Goal: Information Seeking & Learning: Learn about a topic

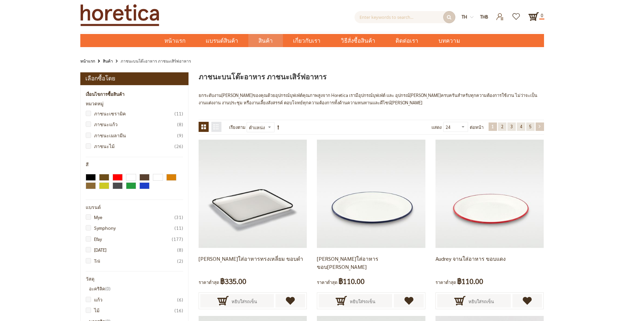
click at [540, 129] on link "หน้า ถัดไป" at bounding box center [540, 126] width 8 height 8
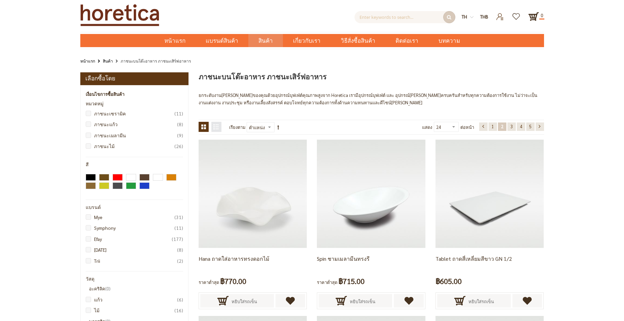
scroll to position [120, 0]
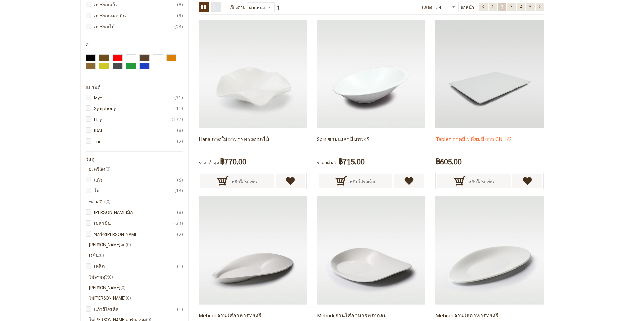
click at [539, 129] on div "Tablet ถาดสี่เหลี่ยมสีขาว GN 1/2 ฿605.00 หยิบใส่รถเข็น" at bounding box center [490, 159] width 108 height 63
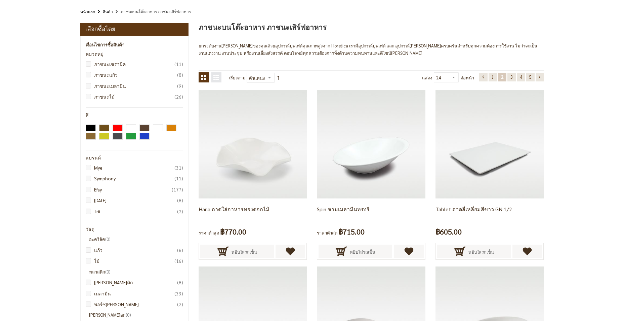
scroll to position [0, 0]
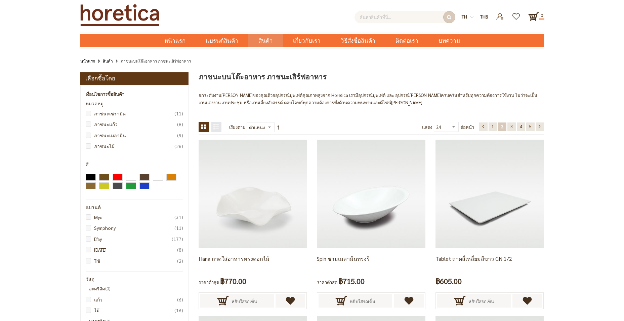
click at [389, 19] on input "text" at bounding box center [405, 17] width 101 height 12
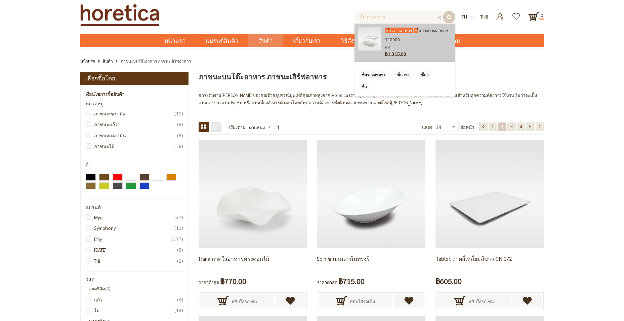
type input "ชั้นวางอาหาร"
click at [370, 36] on img at bounding box center [370, 39] width 24 height 24
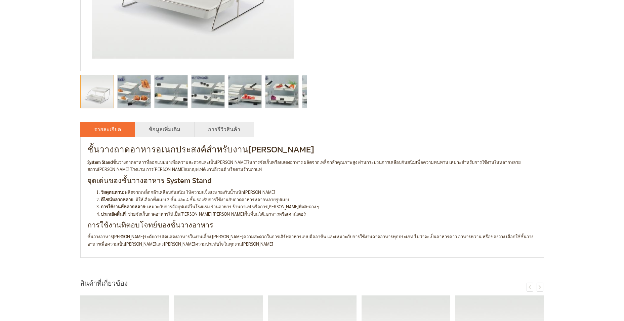
scroll to position [166, 0]
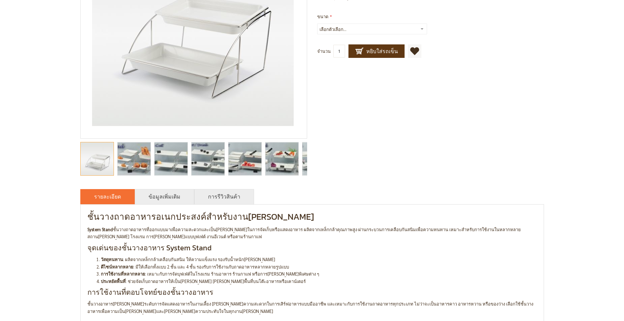
click at [214, 160] on img "catering food display stands, buffet display stands, catering display stands, b…" at bounding box center [208, 158] width 56 height 33
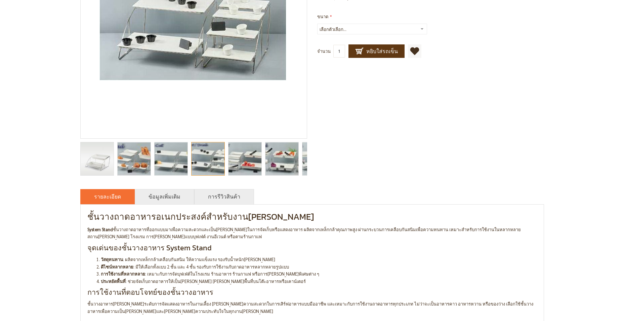
scroll to position [99, 0]
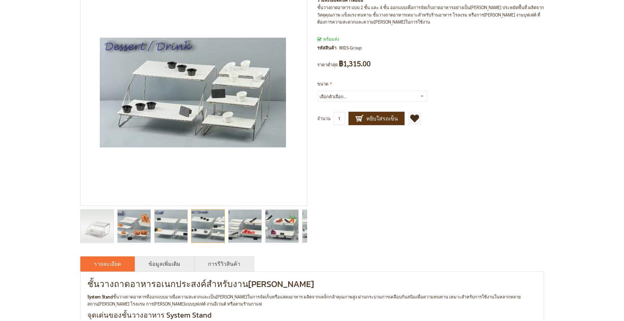
click at [281, 229] on img "catering food display stands, buffet display stands, catering display stands, b…" at bounding box center [282, 225] width 60 height 33
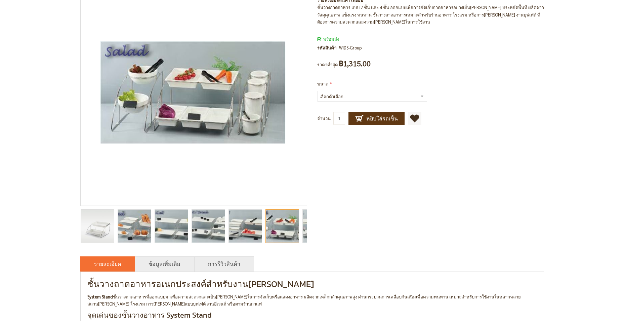
click at [245, 229] on img "catering food display stands, buffet display stands, catering display stands, b…" at bounding box center [245, 225] width 56 height 33
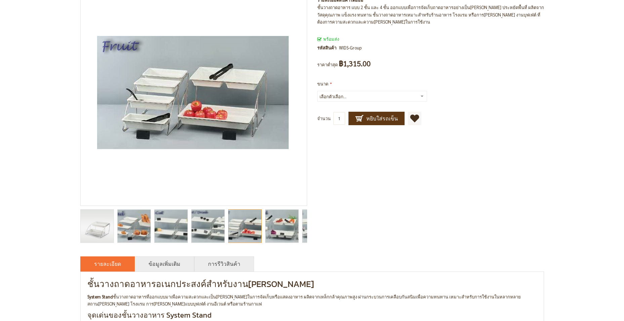
click at [223, 227] on img "catering food display stands, buffet display stands, catering display stands, b…" at bounding box center [208, 225] width 56 height 33
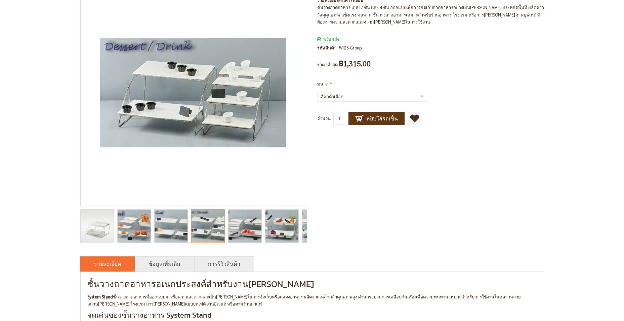
click at [206, 233] on div at bounding box center [208, 226] width 34 height 34
click at [165, 230] on img "catering food display stands, buffet display stands, catering display stands, b…" at bounding box center [171, 225] width 56 height 33
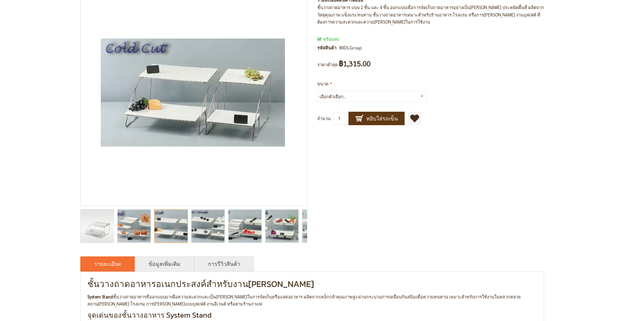
click at [126, 224] on img "catering food display stands, buffet display stands, catering display stands, b…" at bounding box center [134, 225] width 58 height 33
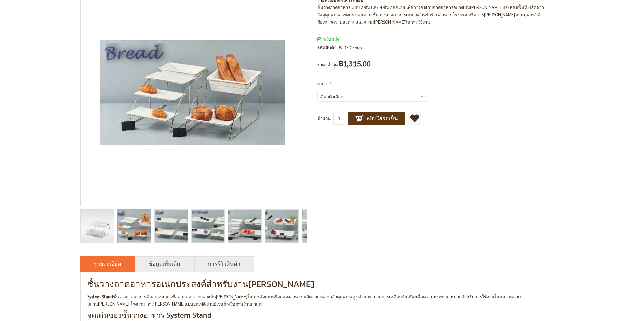
click at [217, 235] on img "catering food display stands, buffet display stands, catering display stands, b…" at bounding box center [208, 225] width 56 height 33
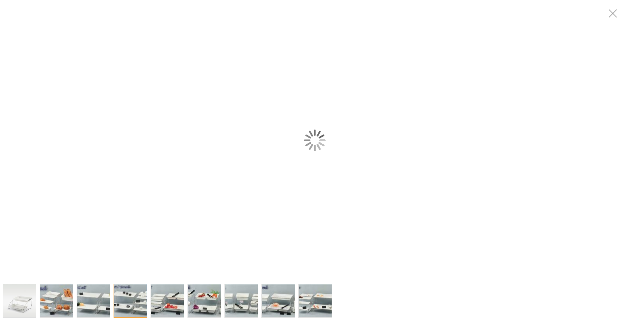
scroll to position [0, 0]
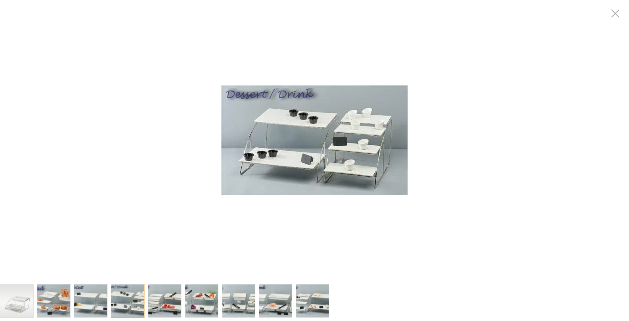
click at [247, 297] on img "catering food display stands, buffet display stands, catering display stands, b…" at bounding box center [239, 300] width 68 height 33
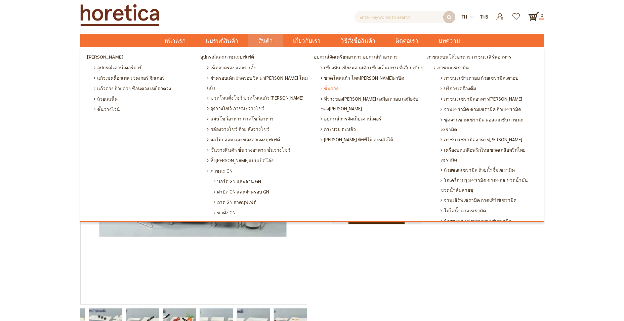
click at [329, 89] on span "ชั้นวาง" at bounding box center [330, 88] width 18 height 10
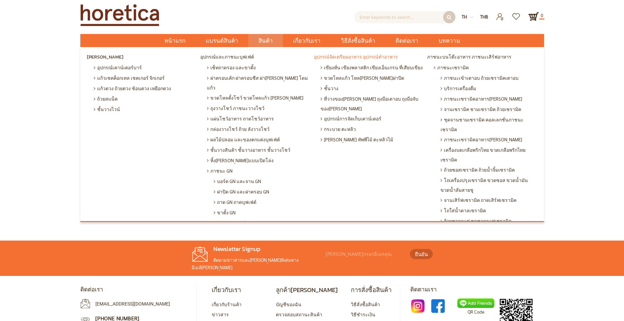
click at [352, 58] on span "อุปกรณ์จัดเตรียมอาหาร อุปกรณ์ทำอาหาร" at bounding box center [356, 57] width 84 height 10
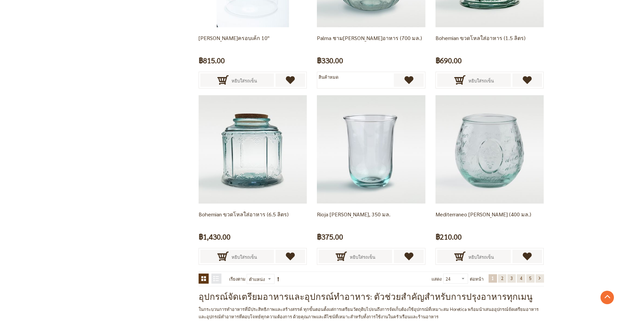
scroll to position [1378, 0]
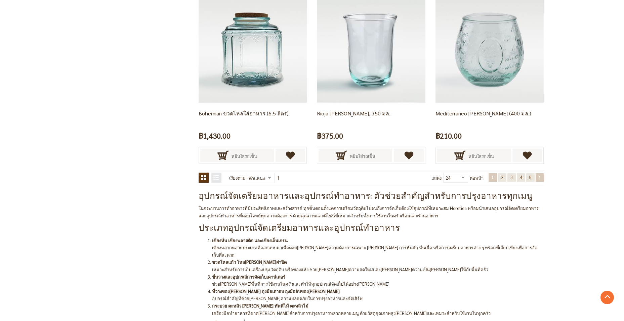
click at [540, 178] on link "หน้า ถัดไป" at bounding box center [540, 177] width 8 height 8
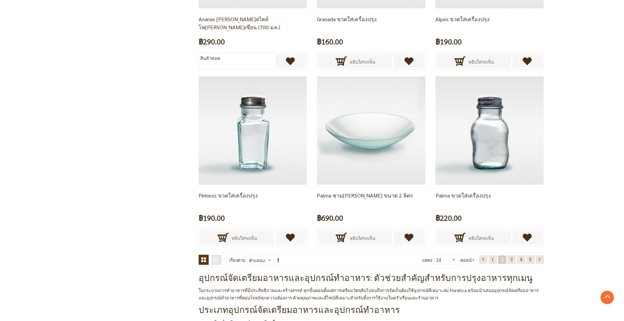
scroll to position [1364, 0]
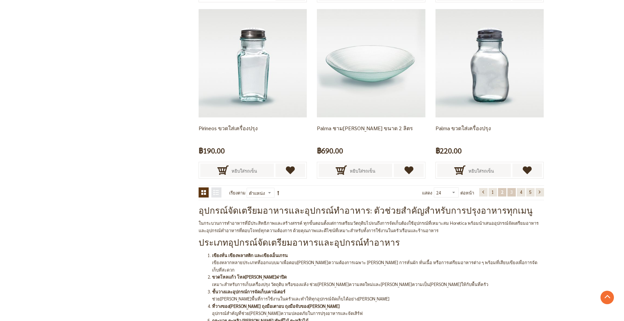
click at [509, 192] on link "หน้า 3" at bounding box center [512, 192] width 8 height 8
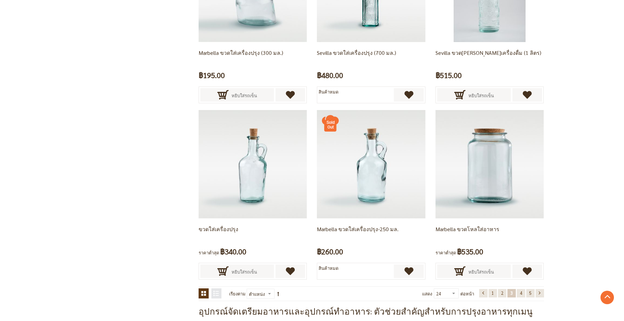
scroll to position [1364, 0]
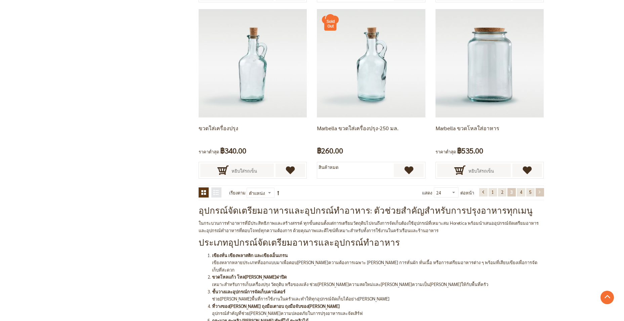
click at [538, 190] on link "หน้า ถัดไป" at bounding box center [540, 192] width 8 height 8
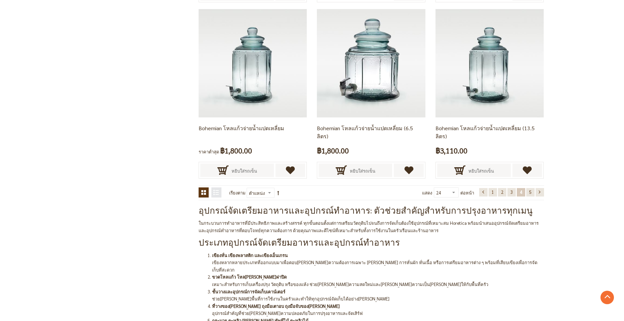
scroll to position [1464, 0]
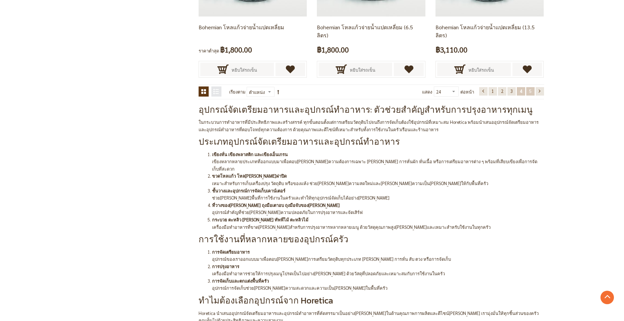
click at [531, 91] on span "5" at bounding box center [531, 91] width 2 height 6
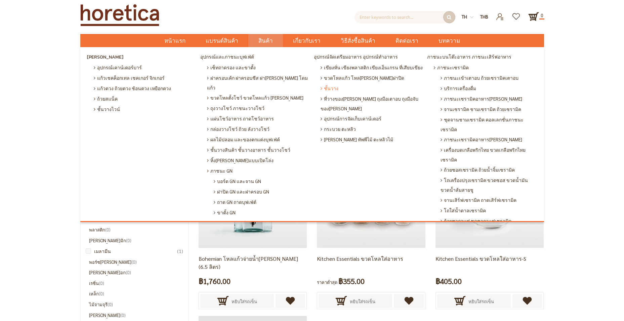
click at [321, 89] on span "ชั้นวาง" at bounding box center [330, 88] width 18 height 10
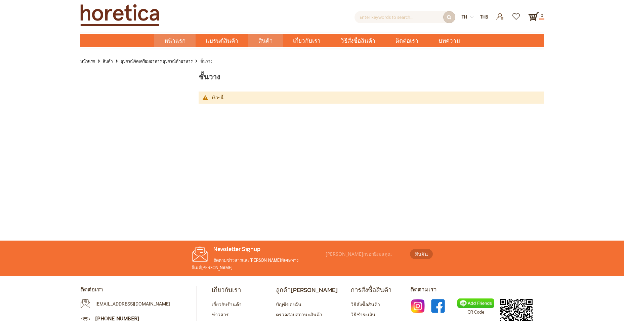
click at [186, 42] on span "หน้าแรก" at bounding box center [174, 40] width 21 height 9
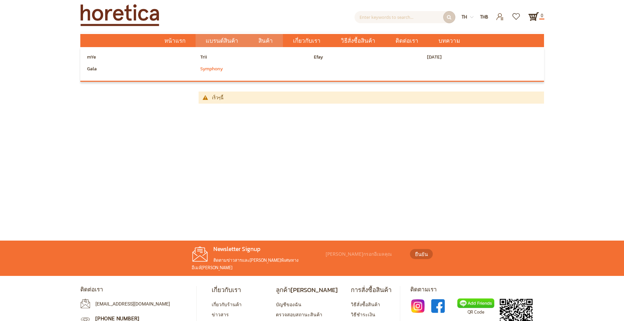
click at [217, 65] on span "Symphony" at bounding box center [211, 69] width 23 height 10
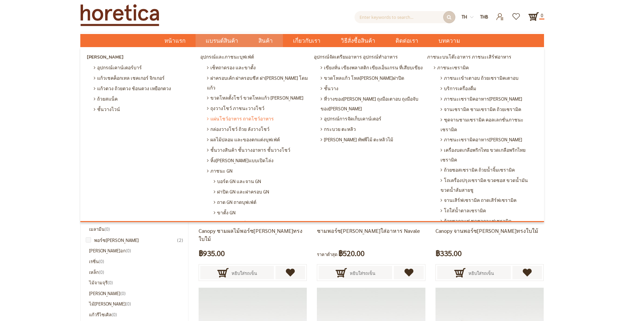
click at [254, 113] on span "แผ่นโชว์อาหาร ถาดโชว์อาหาร" at bounding box center [240, 118] width 67 height 10
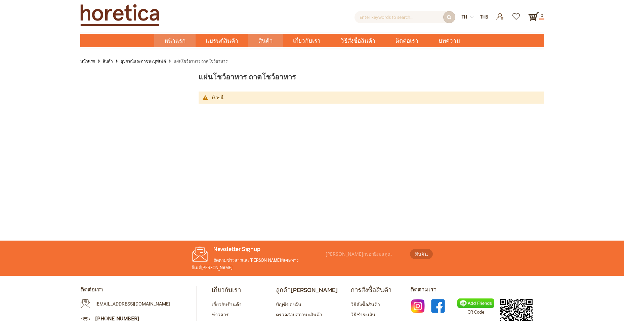
click at [179, 40] on span "หน้าแรก" at bounding box center [174, 40] width 21 height 9
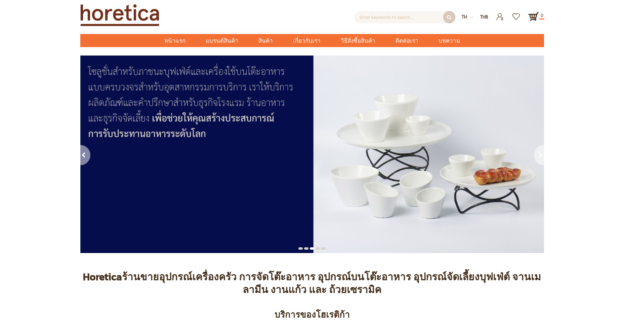
click at [394, 128] on img at bounding box center [312, 153] width 464 height 197
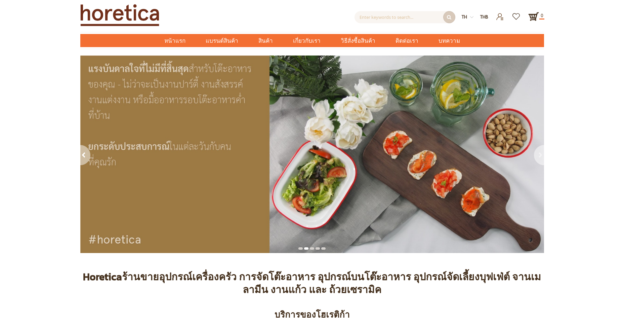
click at [541, 154] on div "next" at bounding box center [538, 156] width 11 height 22
